Goal: Contribute content: Add original content to the website for others to see

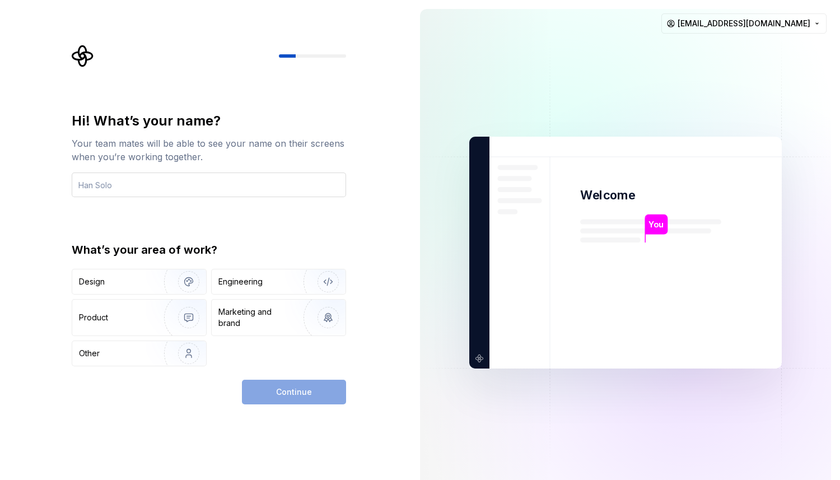
click at [117, 184] on input "text" at bounding box center [209, 184] width 274 height 25
type input "Thapelo Moima"
click at [141, 283] on div "Design" at bounding box center [114, 281] width 71 height 11
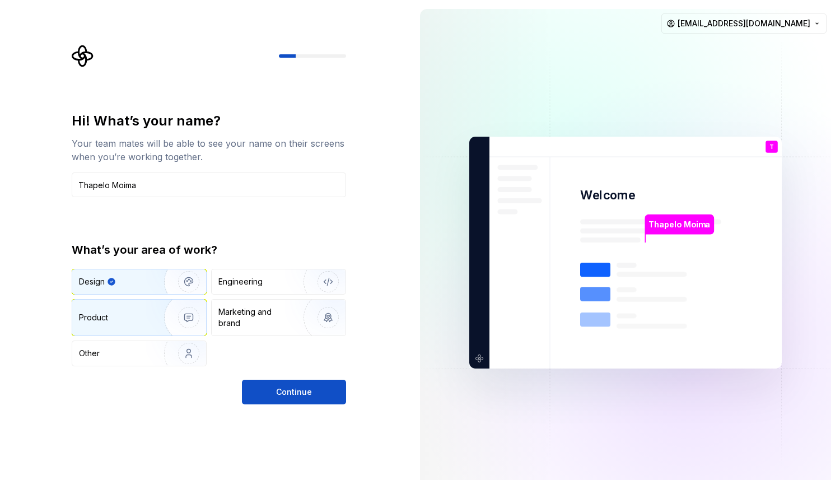
click at [158, 313] on img "button" at bounding box center [182, 317] width 72 height 75
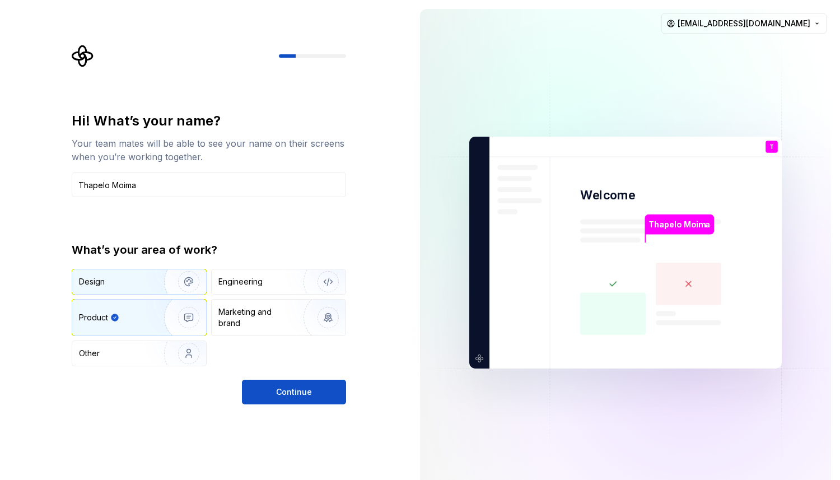
click at [123, 285] on div "Design" at bounding box center [114, 281] width 71 height 11
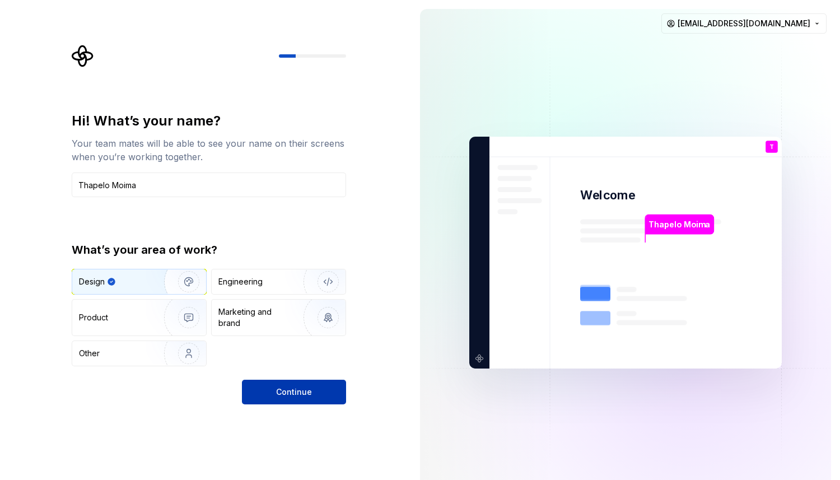
click at [302, 392] on span "Continue" at bounding box center [294, 391] width 36 height 11
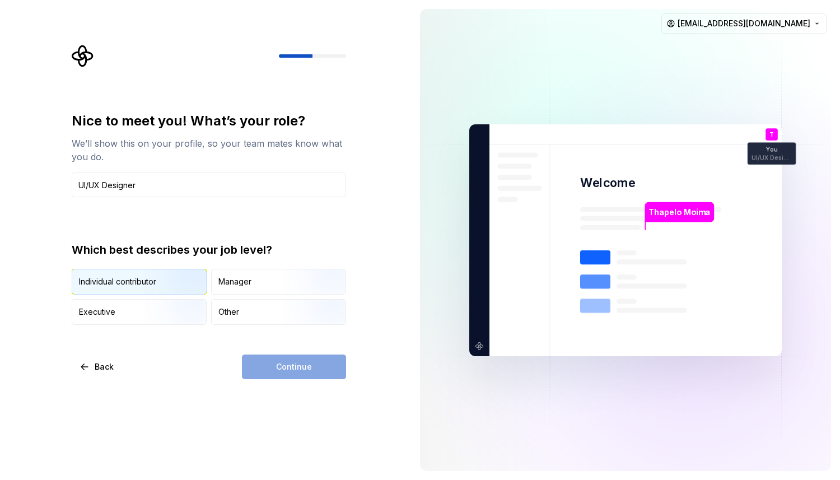
type input "UI/UX Designer"
click at [102, 274] on div "Individual contributor" at bounding box center [139, 281] width 134 height 25
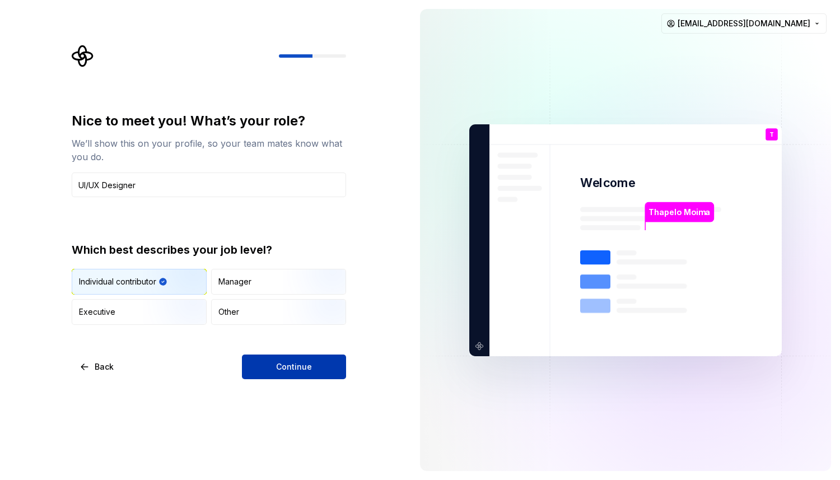
click at [285, 373] on button "Continue" at bounding box center [294, 366] width 104 height 25
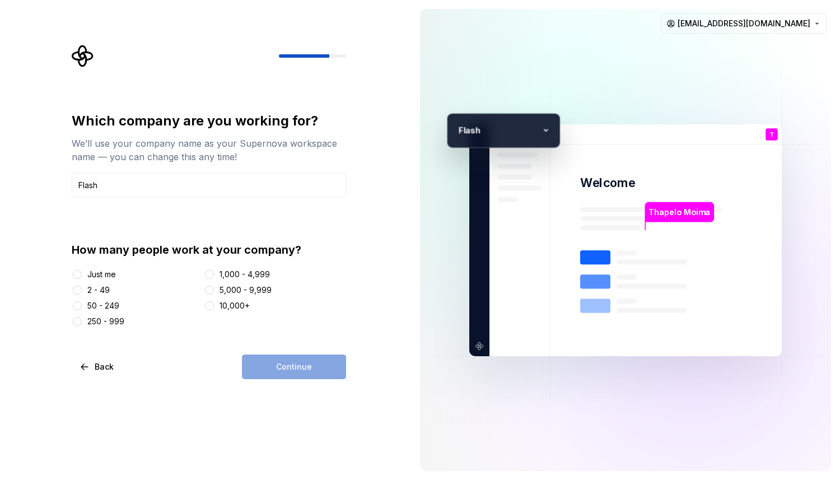
type input "Flash"
click at [77, 320] on button "250 - 999" at bounding box center [77, 321] width 9 height 9
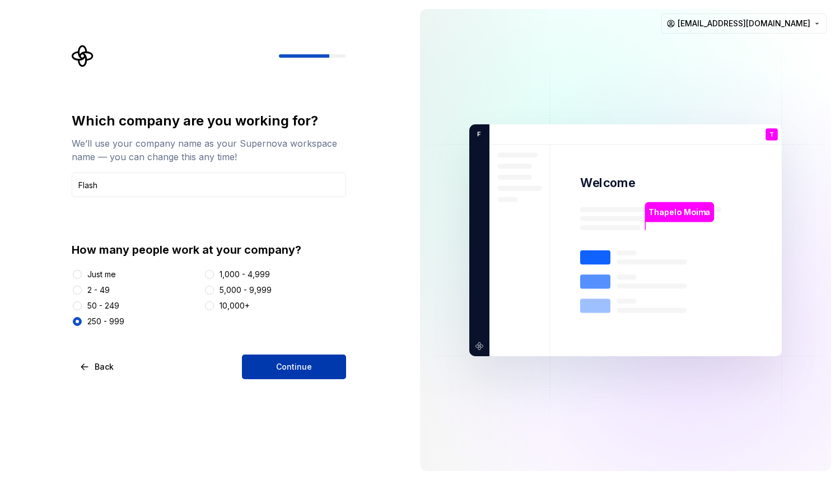
click at [305, 373] on button "Continue" at bounding box center [294, 366] width 104 height 25
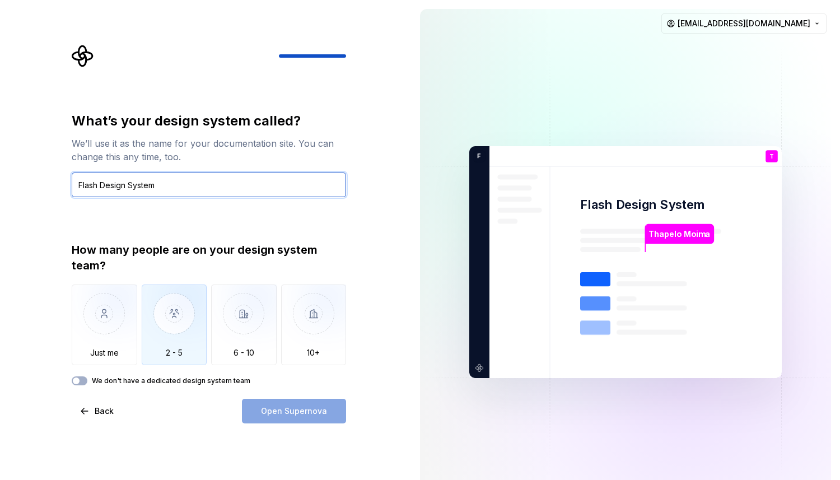
type input "Flash Design System"
click at [176, 320] on img "button" at bounding box center [174, 321] width 65 height 75
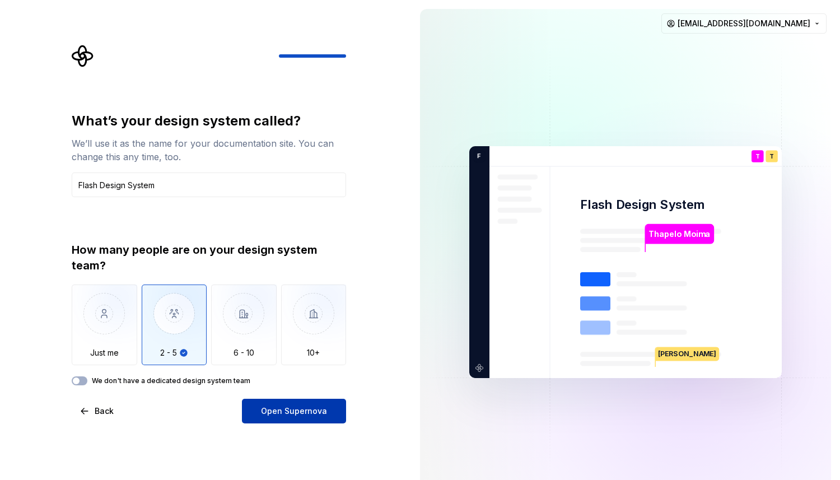
click at [307, 414] on span "Open Supernova" at bounding box center [294, 410] width 66 height 11
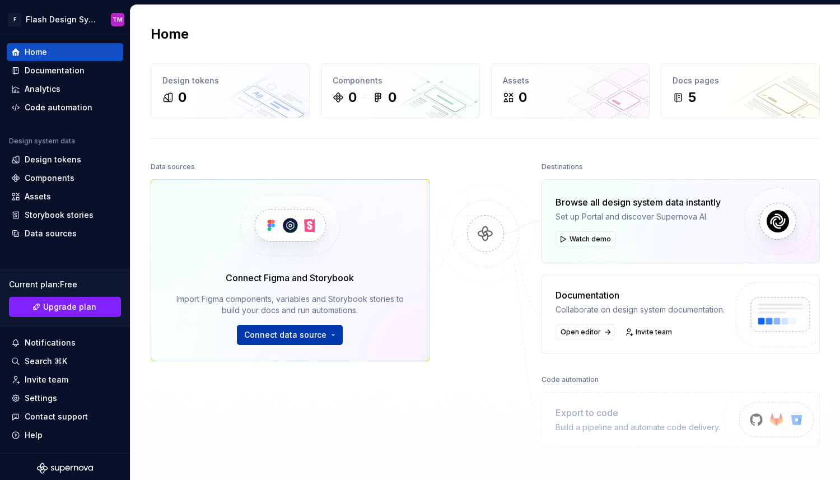
click at [315, 337] on span "Connect data source" at bounding box center [285, 334] width 82 height 11
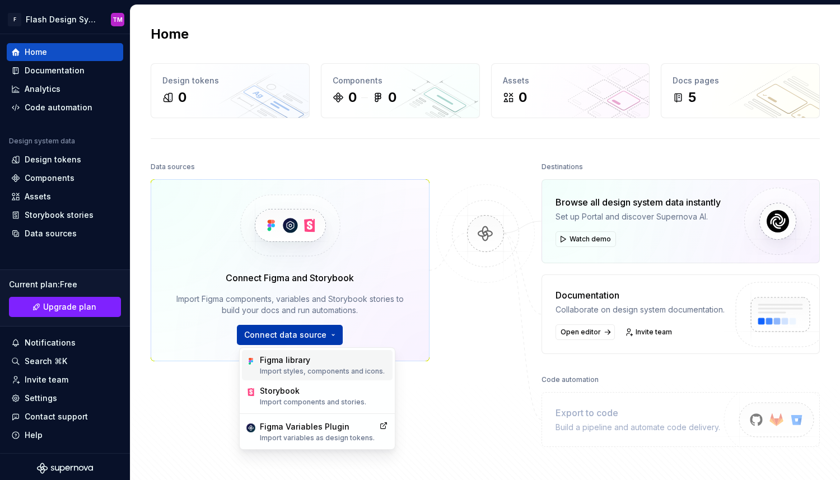
click at [299, 367] on p "Import styles, components and icons." at bounding box center [322, 371] width 125 height 9
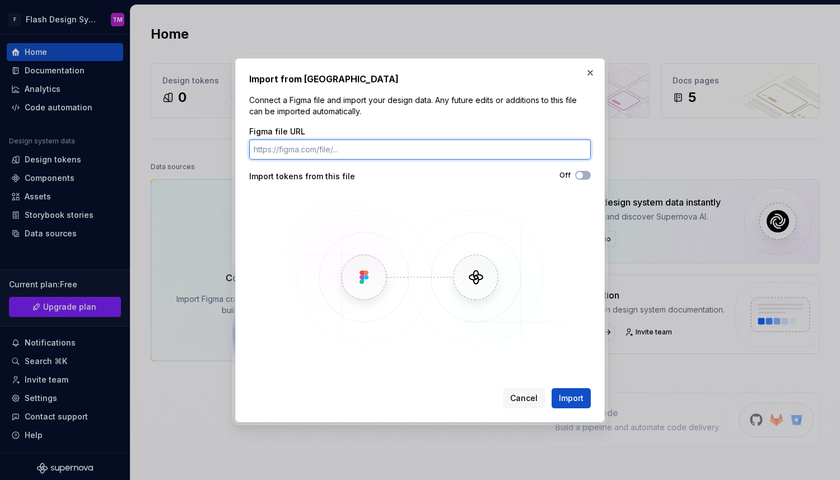
click at [298, 151] on input "Figma file URL" at bounding box center [419, 149] width 341 height 20
paste input "https://www.figma.com/design/n4lxHlYbIwMODZeAiYt6Mg/Test?node-id=3-1056&t=0rM8j…"
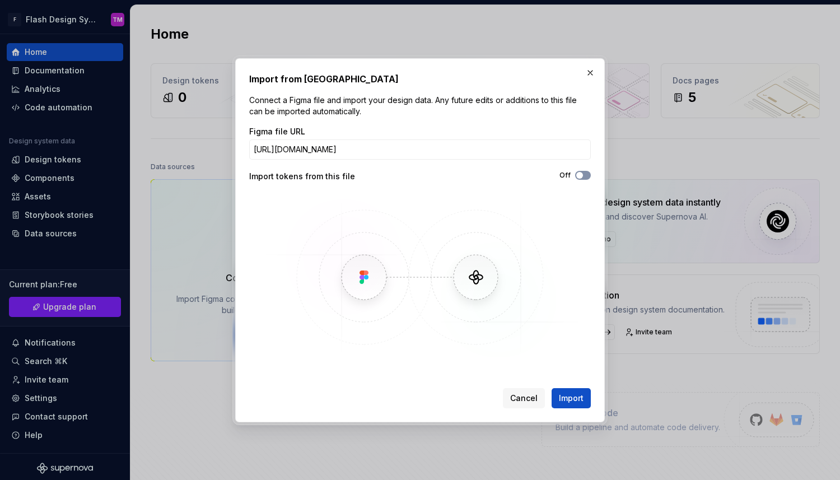
click at [582, 172] on icon "button" at bounding box center [579, 175] width 9 height 7
click at [573, 397] on span "Import" at bounding box center [571, 397] width 25 height 11
click at [418, 149] on input "https://www.figma.com/design/n4lxHlYbIwMODZeAiYt6Mg/Test?node-id=3-1056&t=0rM8j…" at bounding box center [419, 149] width 341 height 20
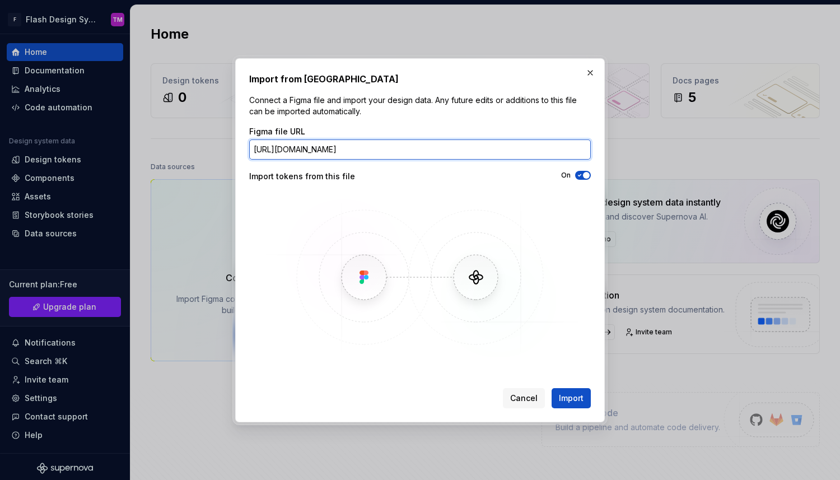
paste input "text"
type input "https://www.figma.com/design/n4lxHlYbIwMODZeAiYt6Mg/Test?node-id=3-1056&t=0rM8j…"
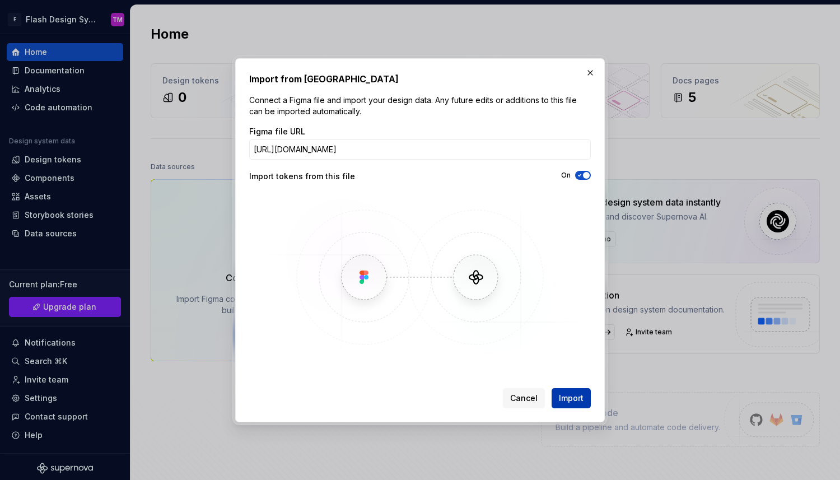
scroll to position [0, 0]
click at [573, 400] on span "Import" at bounding box center [571, 397] width 25 height 11
click at [575, 378] on div "Import from Figma Connect a Figma file and import your design data. Any future …" at bounding box center [419, 240] width 341 height 336
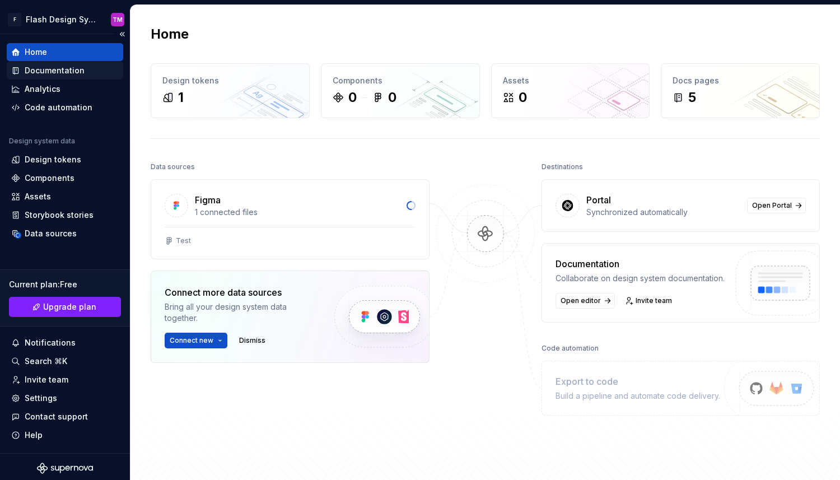
click at [51, 71] on div "Documentation" at bounding box center [55, 70] width 60 height 11
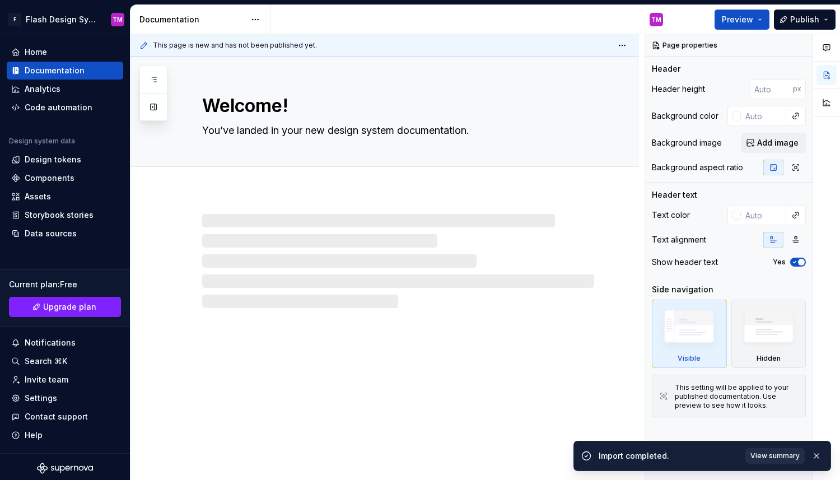
click at [780, 456] on span "View summary" at bounding box center [774, 455] width 49 height 9
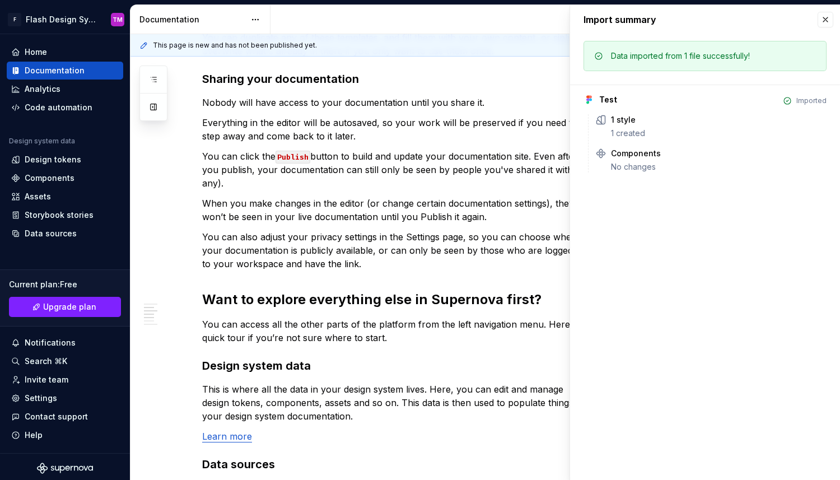
scroll to position [504, 0]
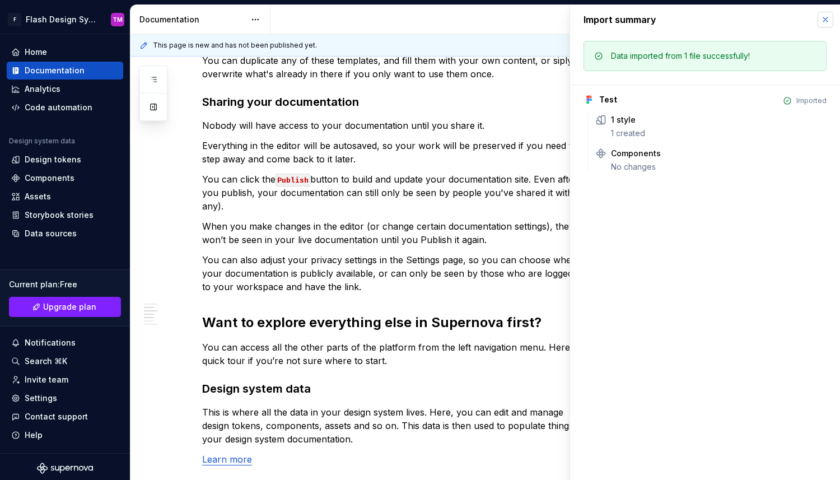
click at [829, 21] on button "button" at bounding box center [825, 20] width 16 height 16
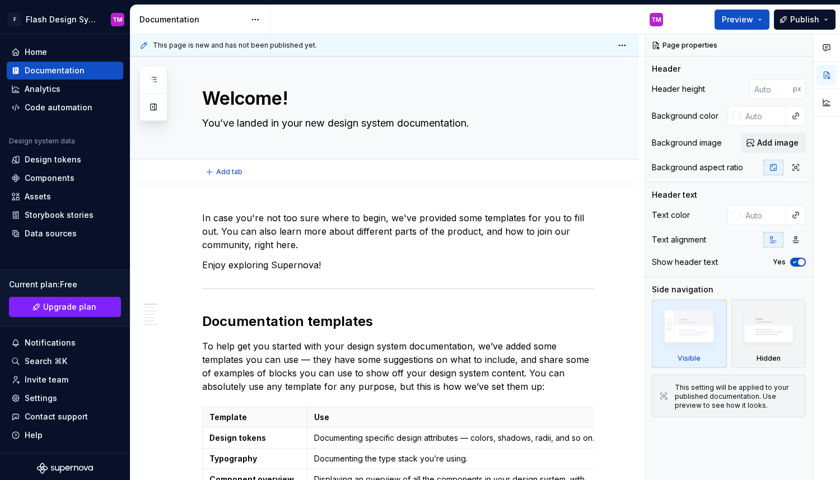
scroll to position [0, 0]
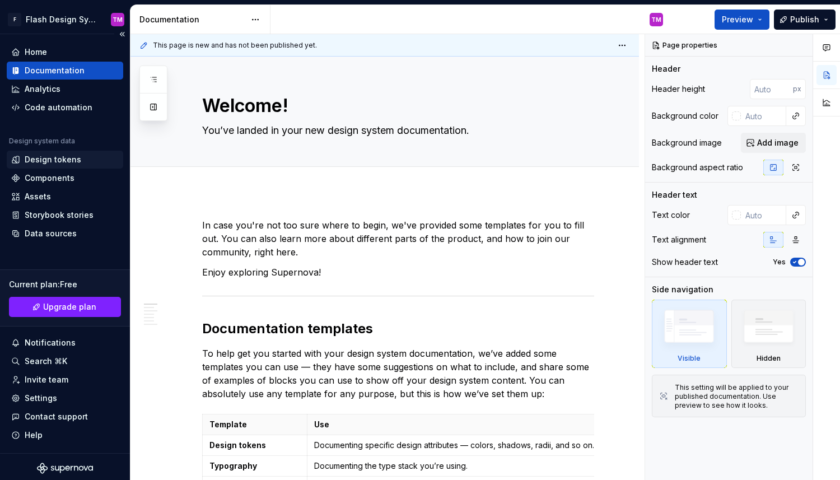
click at [56, 157] on div "Design tokens" at bounding box center [53, 159] width 57 height 11
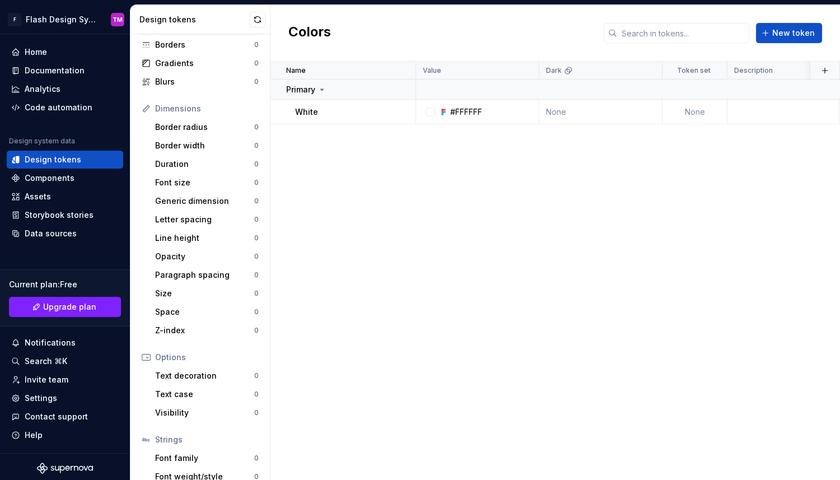
scroll to position [133, 0]
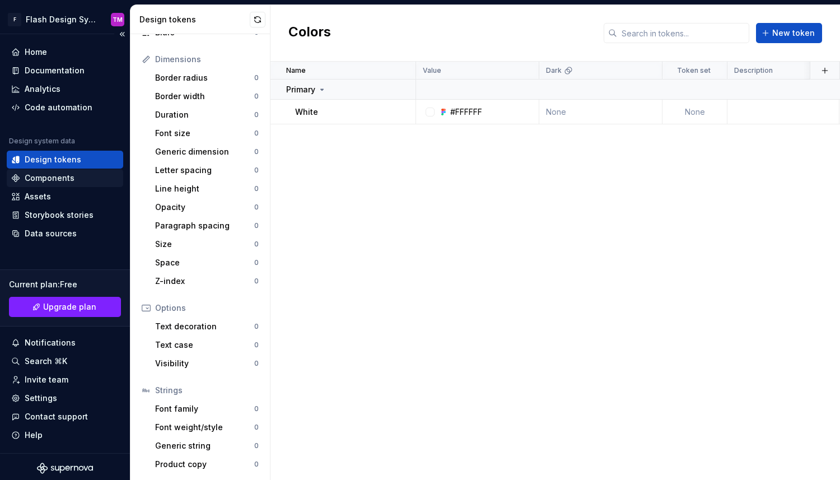
click at [49, 177] on div "Components" at bounding box center [50, 177] width 50 height 11
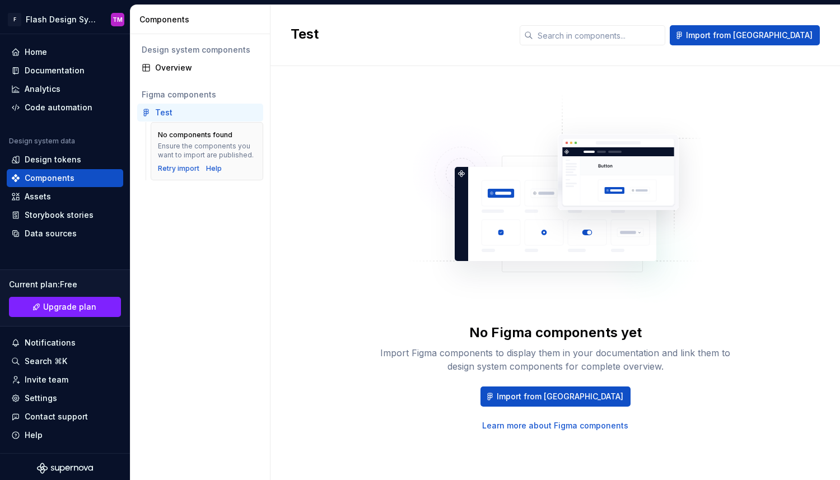
click at [177, 107] on div "Test" at bounding box center [207, 112] width 104 height 11
click at [555, 396] on span "Import from Figma" at bounding box center [560, 396] width 127 height 11
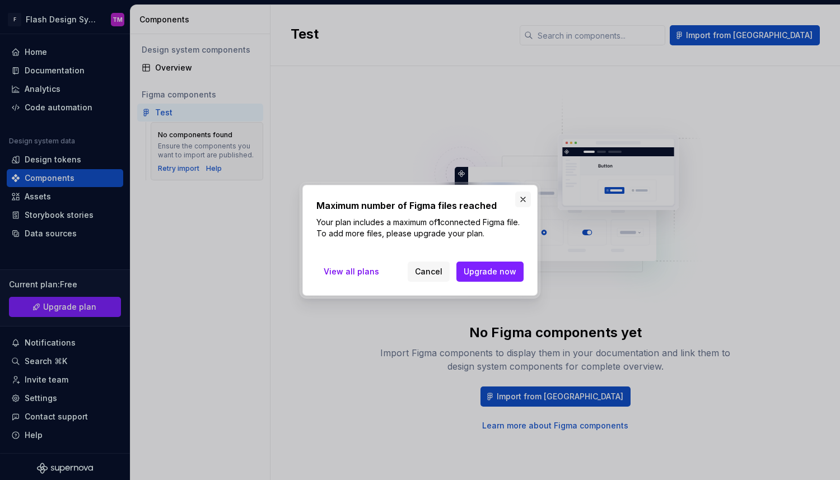
click at [516, 194] on button "button" at bounding box center [523, 199] width 16 height 16
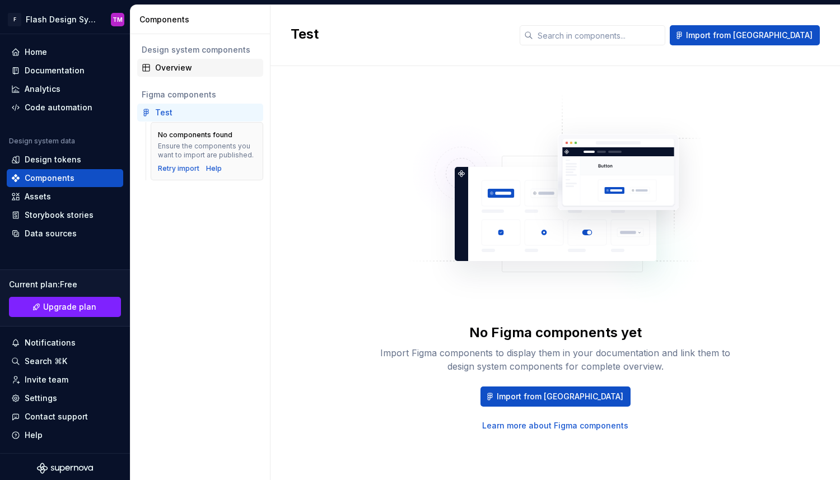
click at [197, 71] on div "Overview" at bounding box center [207, 67] width 104 height 11
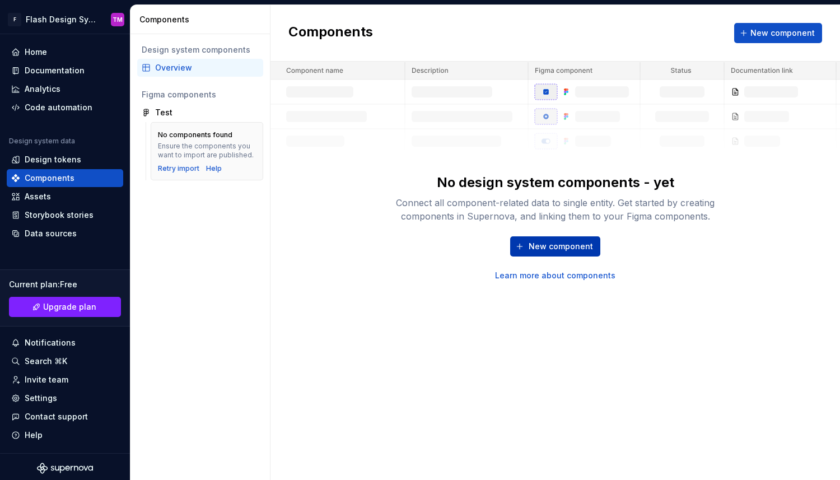
click at [569, 249] on span "New component" at bounding box center [560, 246] width 64 height 11
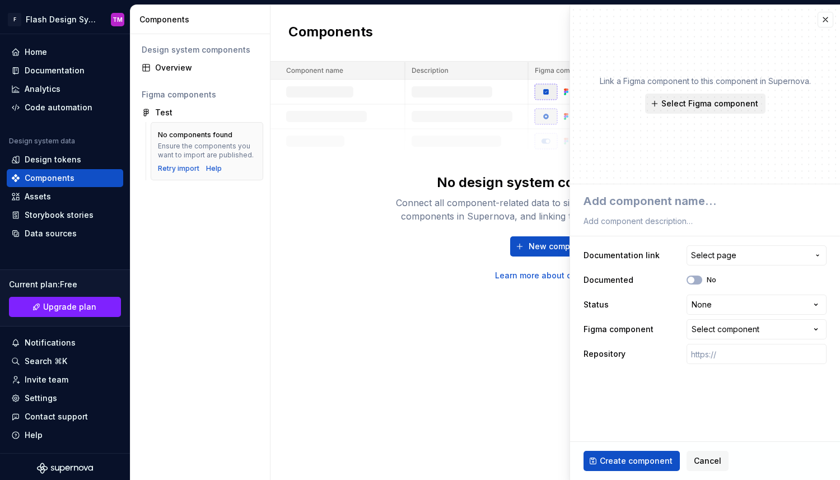
click at [716, 111] on button "Select Figma component" at bounding box center [705, 103] width 120 height 20
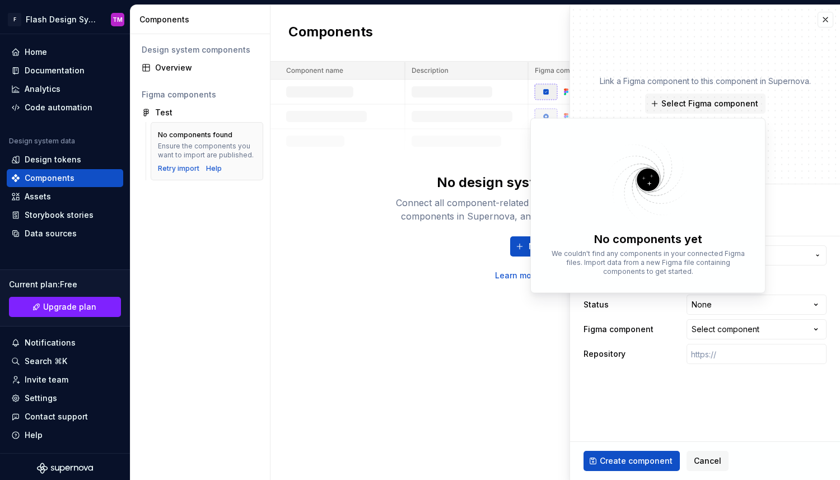
click at [685, 167] on img at bounding box center [648, 179] width 146 height 89
click at [755, 130] on div "No components yet We couldn't find any components in your connected Figma files…" at bounding box center [647, 205] width 223 height 163
click at [792, 130] on div "Link a Figma component to this component in Supernova. Select Figma component" at bounding box center [705, 94] width 270 height 179
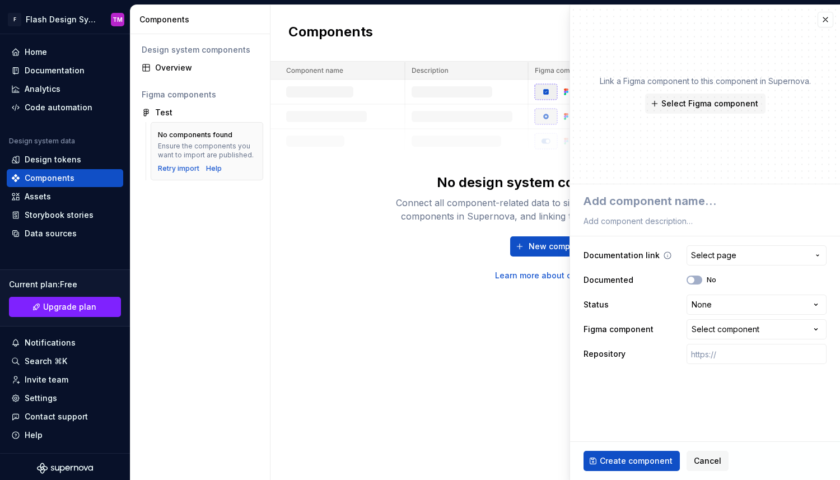
click at [757, 258] on span "Select page" at bounding box center [750, 255] width 118 height 11
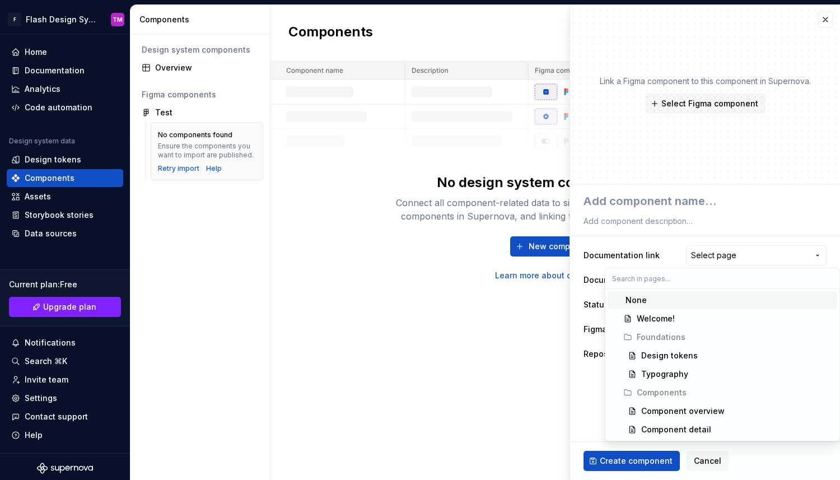
click at [781, 184] on html "**********" at bounding box center [420, 240] width 840 height 480
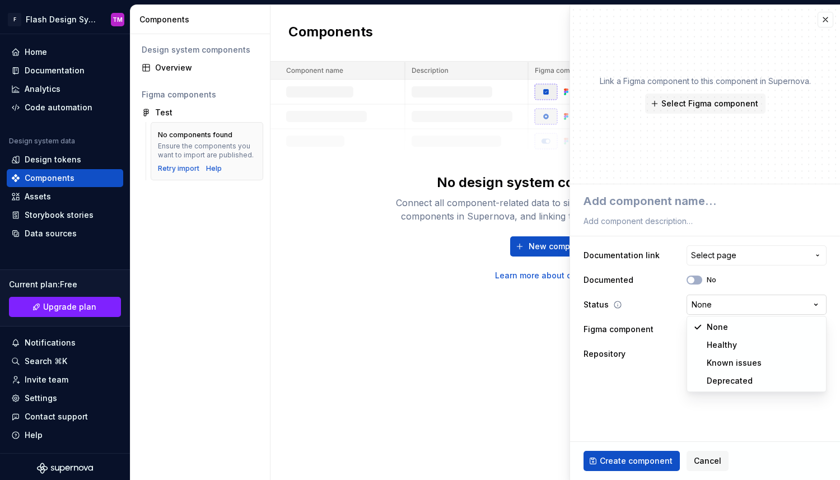
click at [748, 306] on html "**********" at bounding box center [420, 240] width 840 height 480
click at [747, 306] on html "**********" at bounding box center [420, 240] width 840 height 480
click at [733, 326] on div "Select component" at bounding box center [725, 329] width 68 height 11
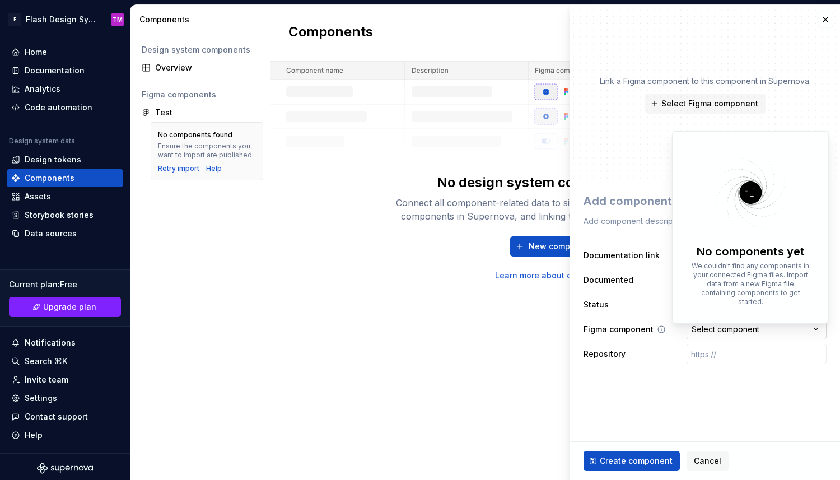
click at [733, 326] on html "**********" at bounding box center [420, 240] width 840 height 480
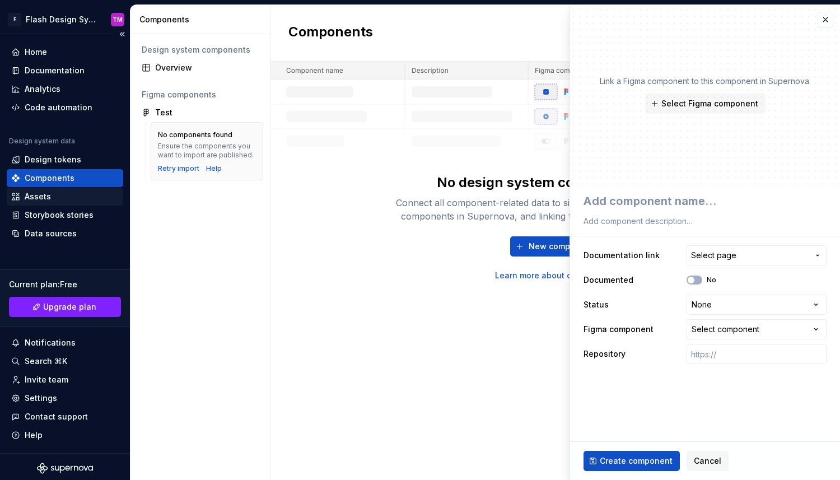
scroll to position [3, 0]
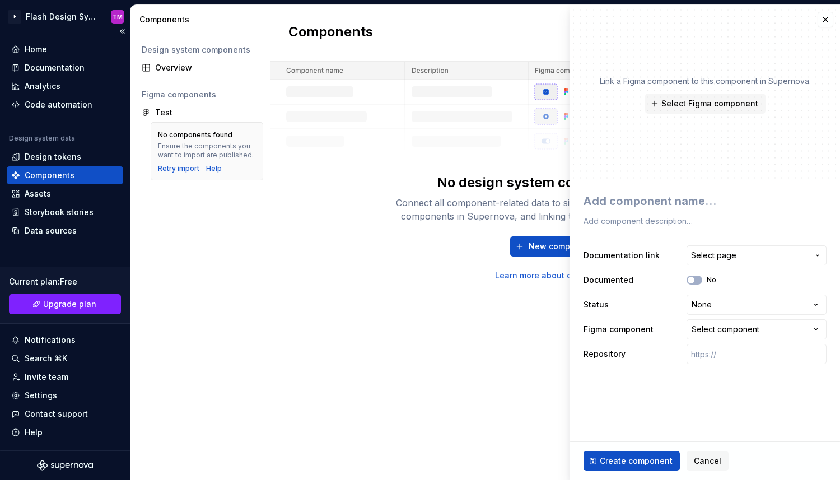
click at [71, 179] on div "Components" at bounding box center [50, 175] width 50 height 11
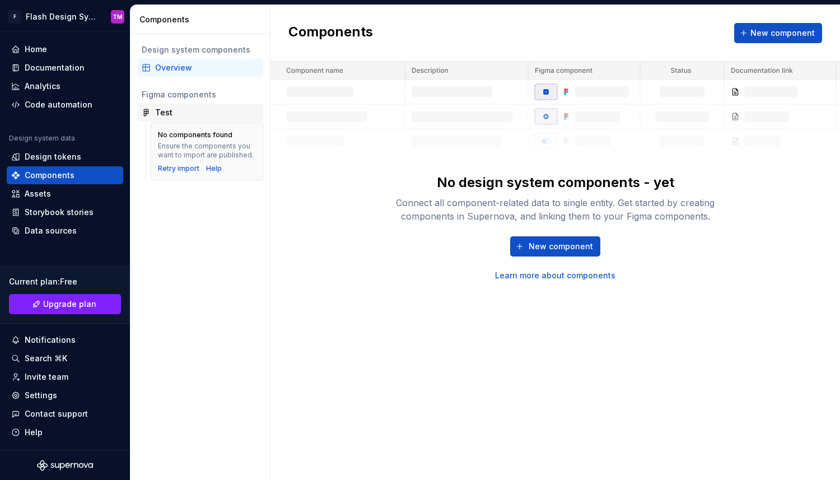
click at [195, 105] on div "Test" at bounding box center [200, 113] width 126 height 18
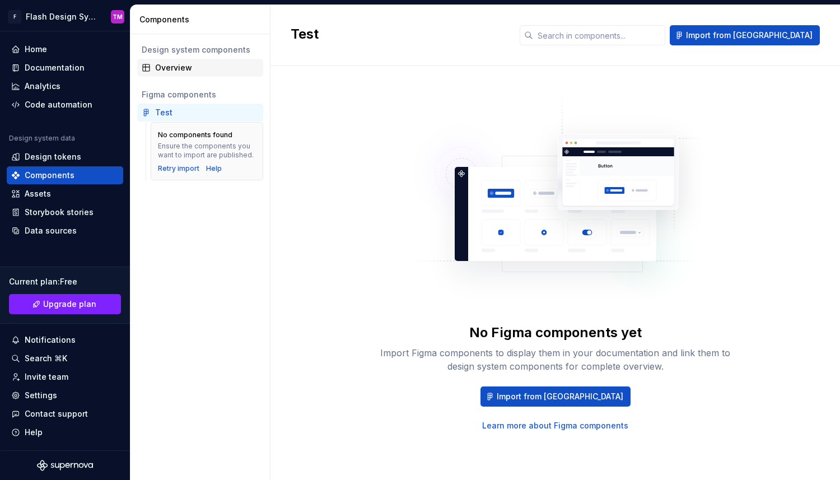
click at [198, 63] on div "Overview" at bounding box center [207, 67] width 104 height 11
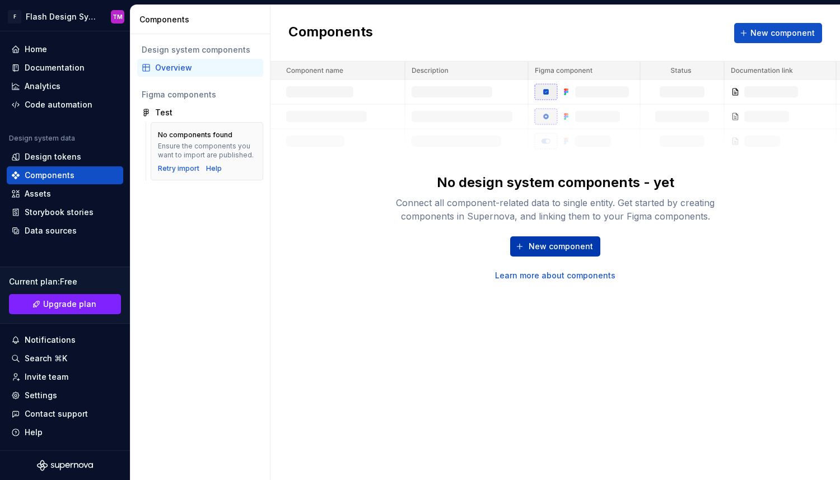
click at [552, 249] on span "New component" at bounding box center [560, 246] width 64 height 11
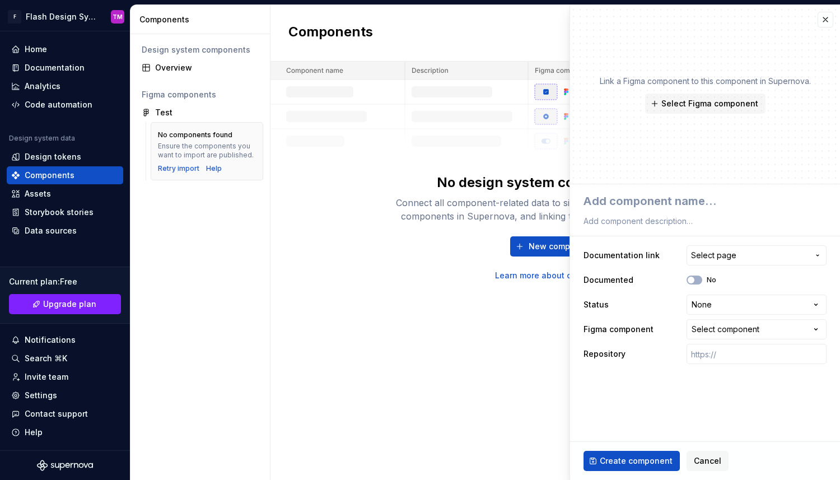
type textarea "*"
type textarea "B"
type textarea "*"
type textarea "Bu"
type textarea "*"
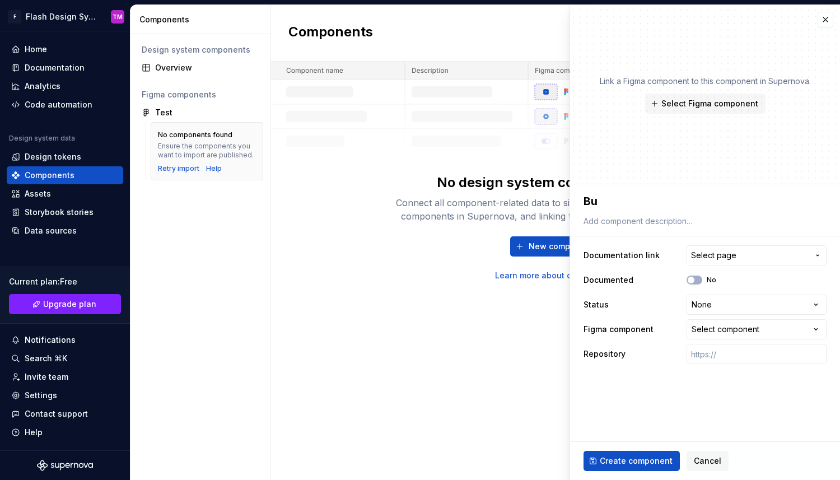
type textarea "But"
type textarea "*"
type textarea "Butt"
type textarea "*"
type textarea "Butto"
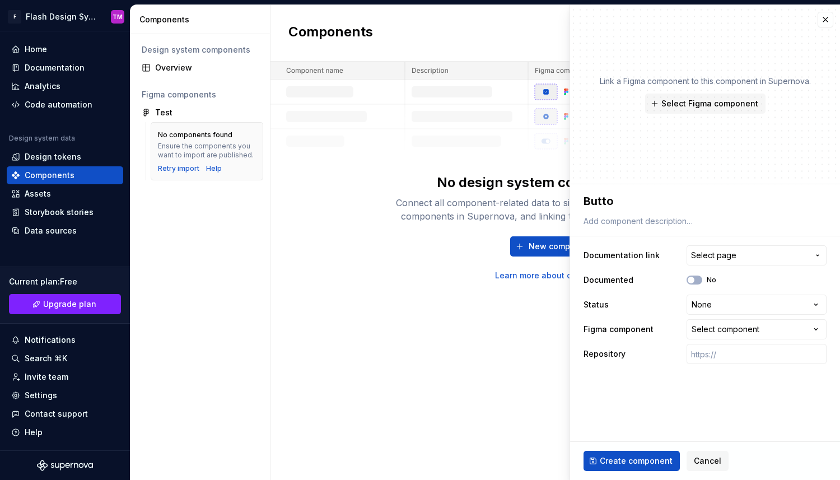
type textarea "*"
type textarea "Button"
click at [635, 457] on span "Create component" at bounding box center [636, 460] width 73 height 11
type textarea "*"
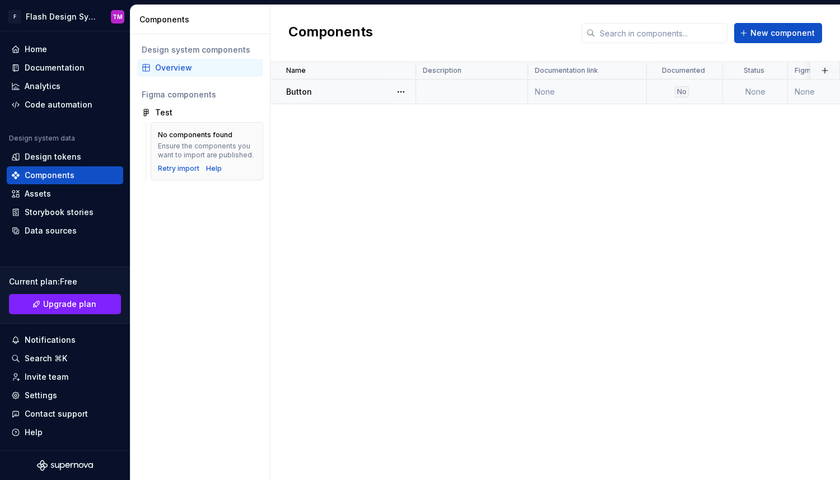
click at [341, 81] on td "Button" at bounding box center [343, 91] width 146 height 25
click at [316, 90] on div "Button" at bounding box center [350, 91] width 129 height 11
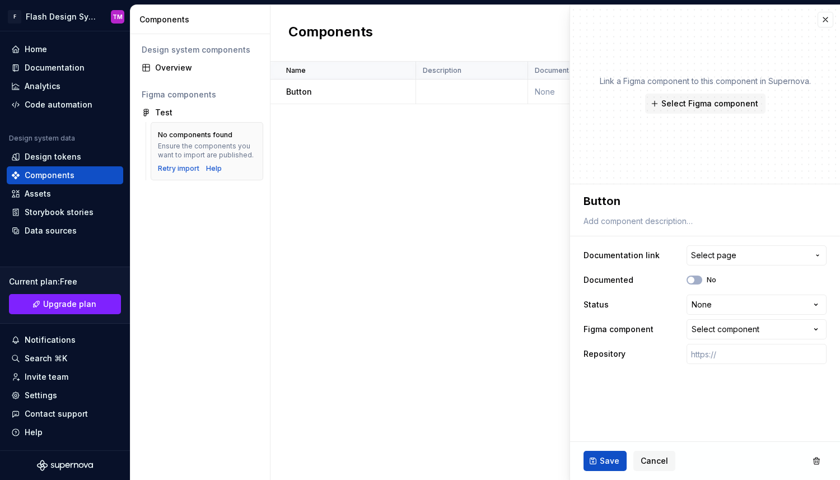
click at [422, 263] on div "Name Description Documentation link Documented Status Figma component Repositor…" at bounding box center [554, 271] width 569 height 418
type textarea "*"
click at [823, 18] on button "button" at bounding box center [825, 20] width 16 height 16
